Goal: Information Seeking & Learning: Learn about a topic

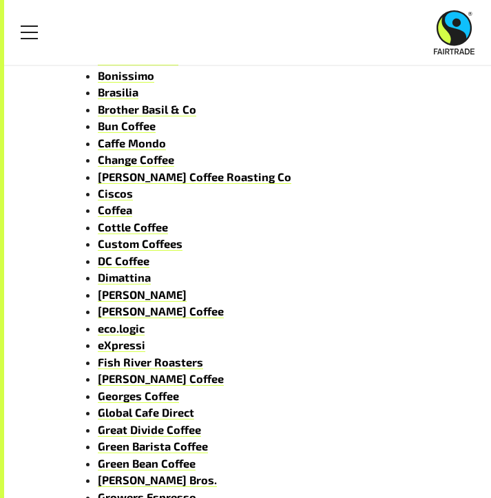
scroll to position [548, 0]
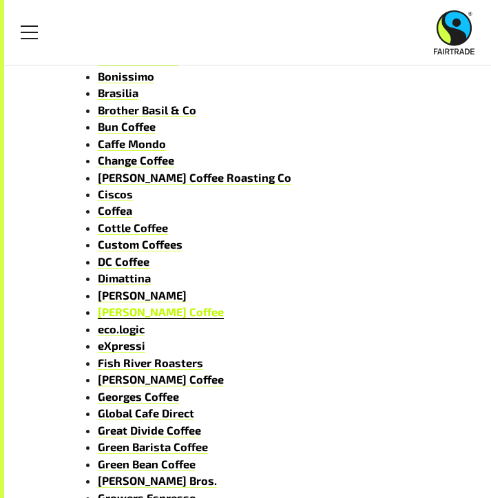
click at [158, 313] on link "[PERSON_NAME] Coffee" at bounding box center [161, 312] width 126 height 14
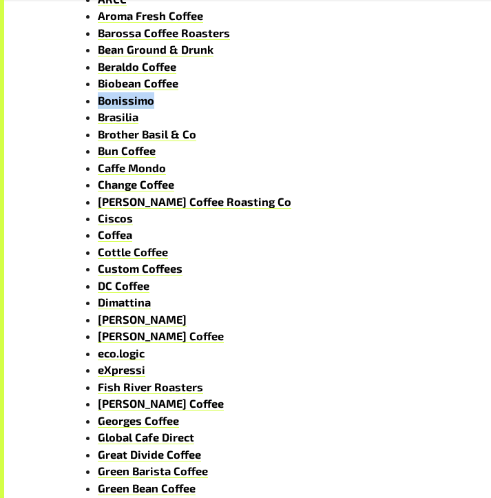
scroll to position [525, 0]
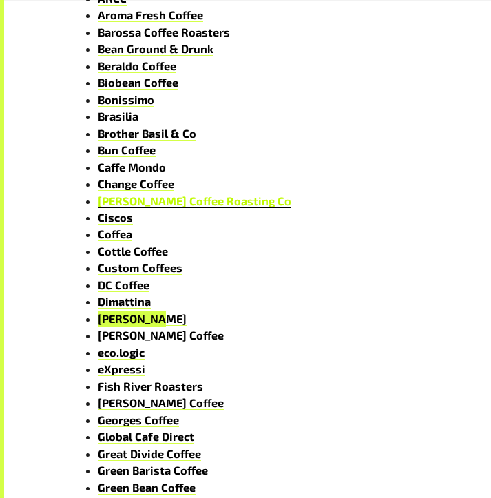
drag, startPoint x: 137, startPoint y: 318, endPoint x: 204, endPoint y: 205, distance: 130.7
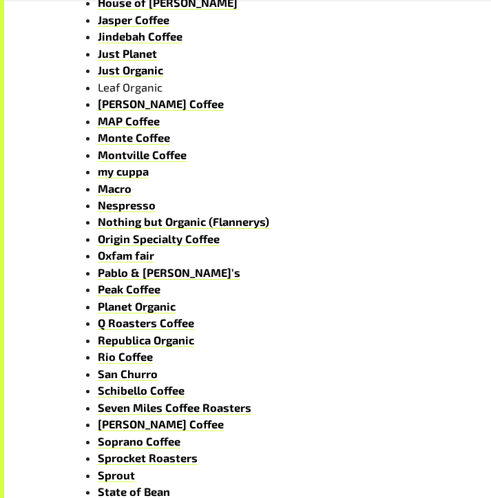
scroll to position [1061, 0]
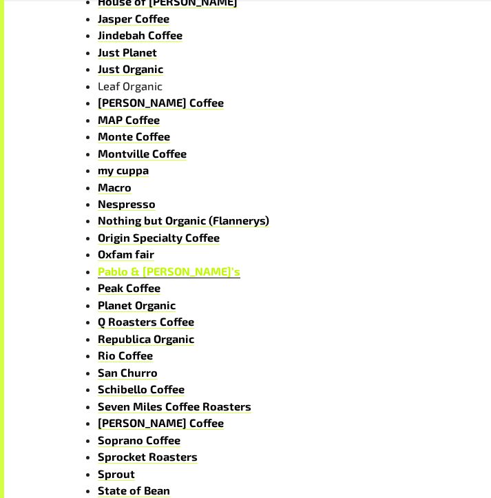
click at [136, 275] on link "Pablo & [PERSON_NAME]’s" at bounding box center [169, 272] width 143 height 14
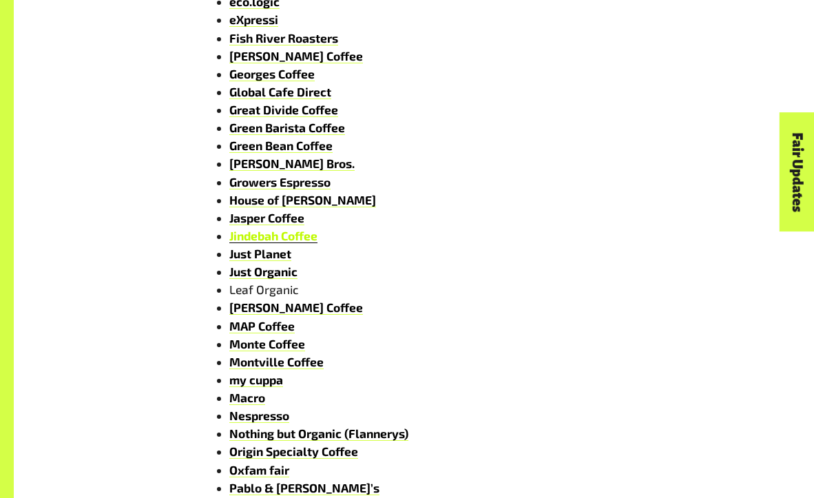
click at [261, 238] on link "Jindebah Coffee" at bounding box center [273, 236] width 88 height 14
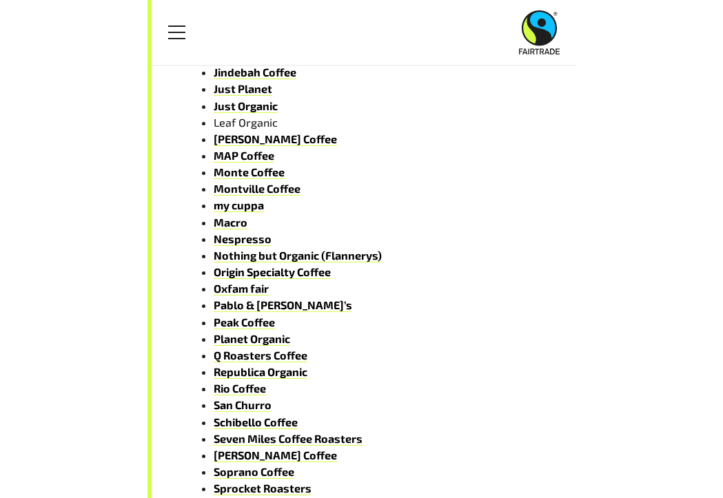
scroll to position [999, 0]
